Goal: Information Seeking & Learning: Learn about a topic

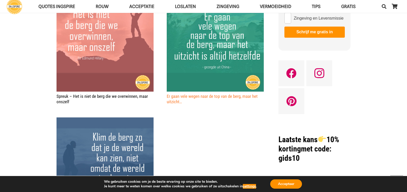
scroll to position [206, 0]
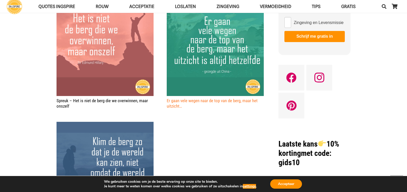
click at [202, 101] on link "Er gaan vele wegen naar de top van de berg, maar het uitzicht…" at bounding box center [212, 103] width 91 height 10
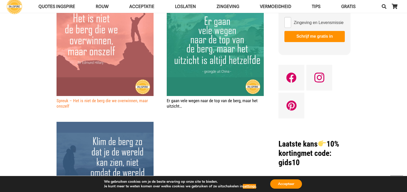
click at [116, 100] on link "Spreuk – Het is niet de berg die we overwinnen, maar onszelf" at bounding box center [101, 103] width 91 height 10
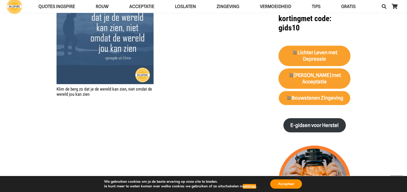
scroll to position [335, 0]
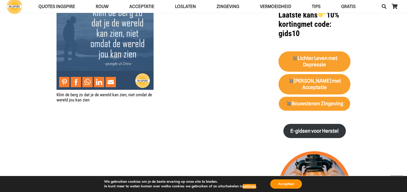
click at [113, 51] on img "Klim de berg zo dat je de wereld kan zien, niet omdat de wereld jou kan zien" at bounding box center [104, 41] width 97 height 97
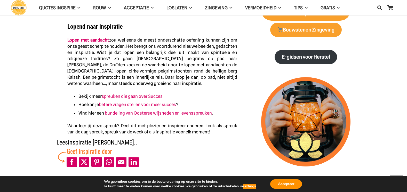
scroll to position [232, 0]
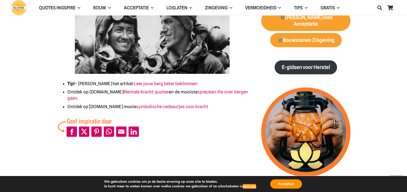
scroll to position [258, 0]
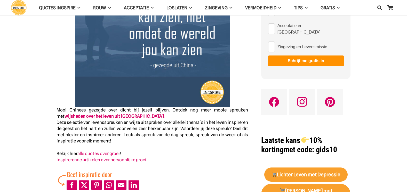
scroll to position [129, 0]
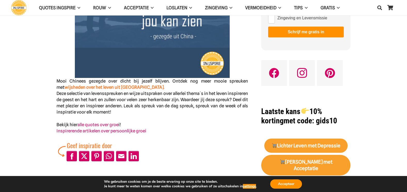
click at [106, 87] on strong "wijsheden over het leven uit China" at bounding box center [113, 87] width 99 height 5
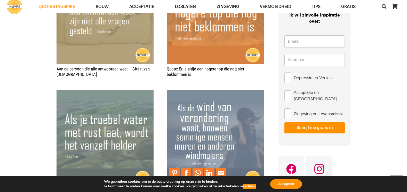
scroll to position [284, 0]
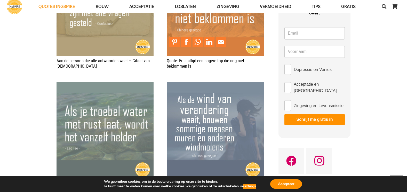
click at [210, 31] on img "Quote: Er is altijd een hogere top die nog niet beklommen is" at bounding box center [215, 7] width 97 height 97
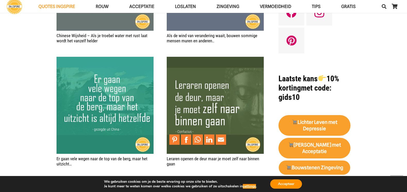
scroll to position [464, 0]
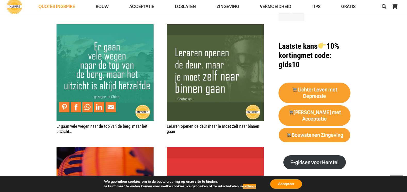
click at [100, 58] on img "Er gaan vele wegen naar de top van de berg, maar het uitzicht…" at bounding box center [104, 72] width 97 height 97
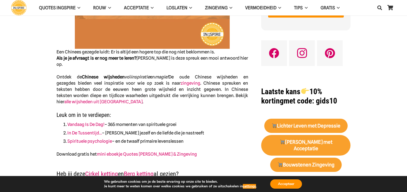
scroll to position [155, 0]
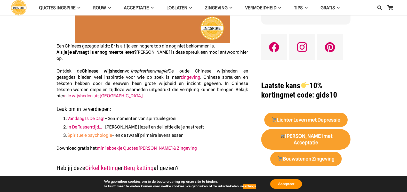
click at [90, 133] on link "Spirituele psychologie" at bounding box center [89, 135] width 45 height 5
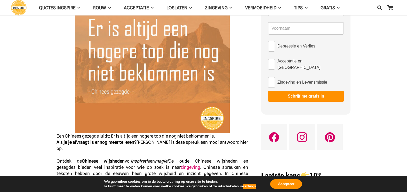
scroll to position [0, 0]
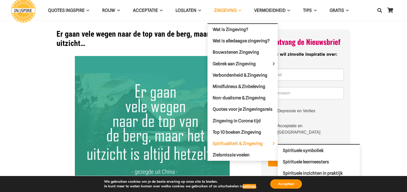
click at [239, 144] on span "Spiritualiteit & Zingeving" at bounding box center [241, 143] width 59 height 5
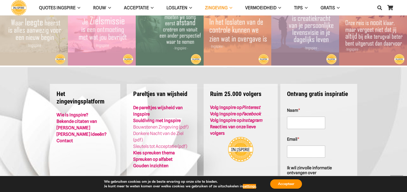
scroll to position [1238, 0]
